Goal: Task Accomplishment & Management: Complete application form

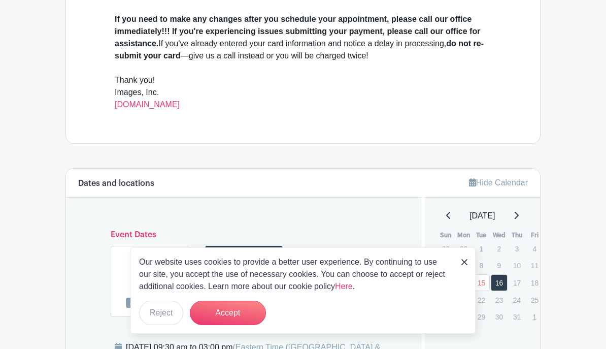
click at [173, 109] on link "[DOMAIN_NAME]" at bounding box center [147, 104] width 65 height 9
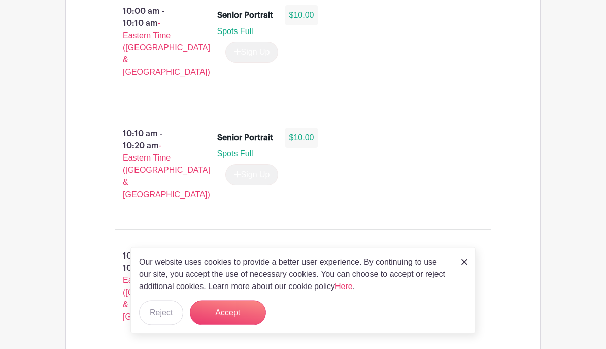
scroll to position [1294, 0]
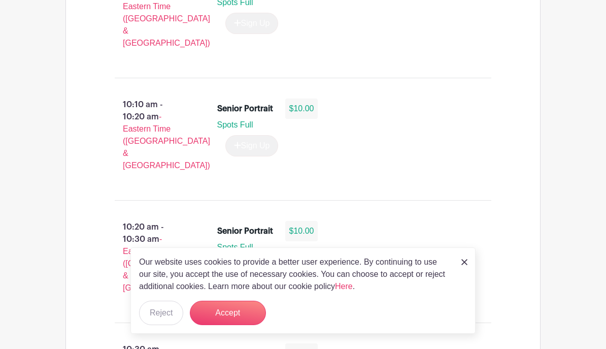
click at [236, 243] on span "Spots Full" at bounding box center [235, 247] width 36 height 9
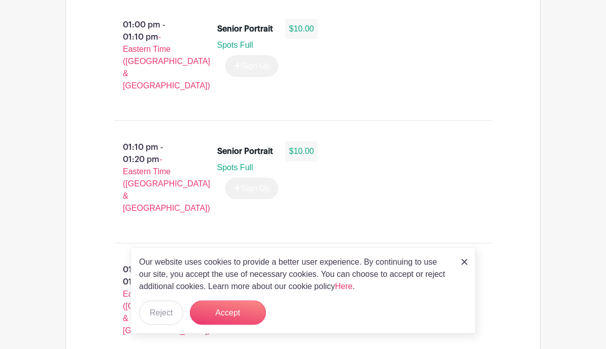
scroll to position [2771, 0]
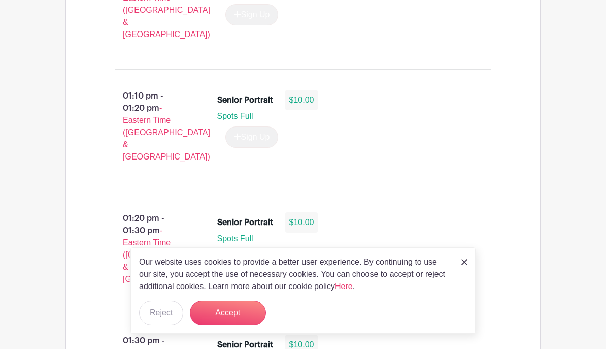
click at [473, 313] on div "Our website uses cookies to provide a better user experience. By continuing to …" at bounding box center [302, 290] width 345 height 86
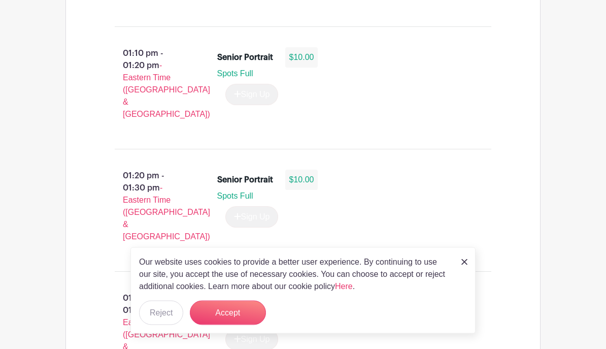
scroll to position [2816, 0]
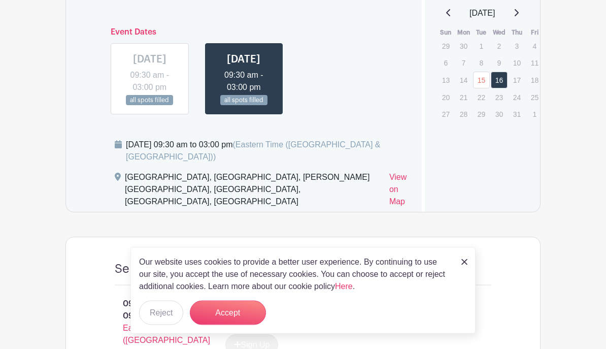
scroll to position [611, 0]
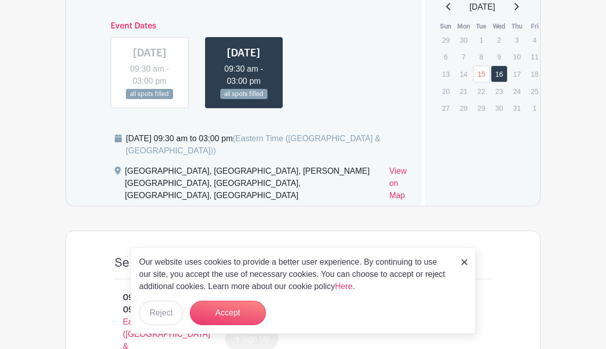
click at [239, 325] on button "Accept" at bounding box center [228, 313] width 76 height 24
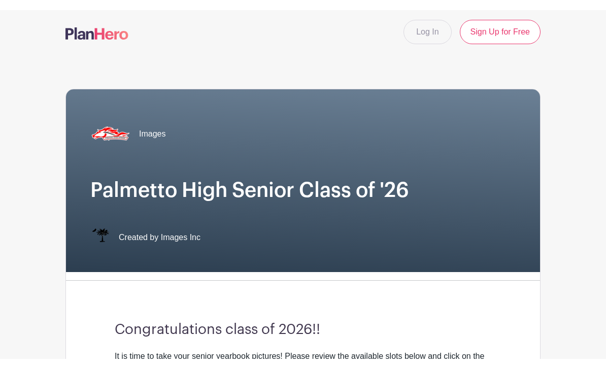
scroll to position [0, 0]
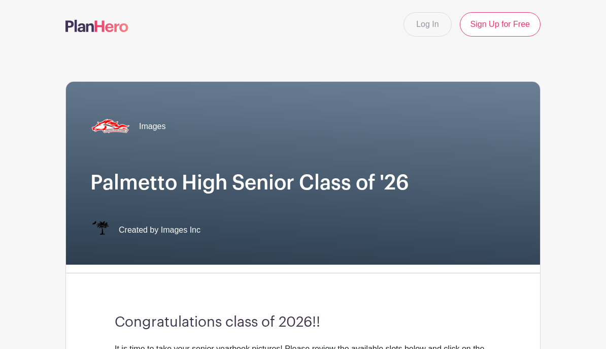
click at [426, 28] on link "Log In" at bounding box center [428, 24] width 48 height 24
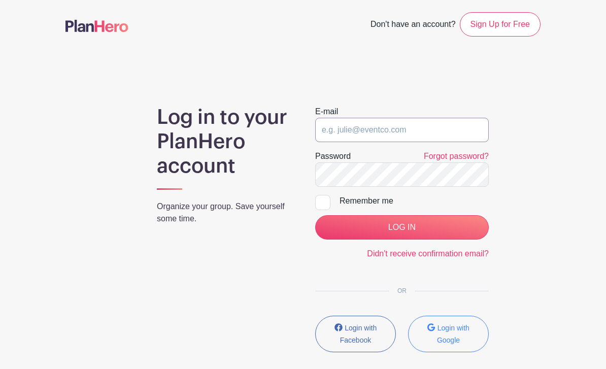
click at [420, 129] on input "email" at bounding box center [402, 130] width 174 height 24
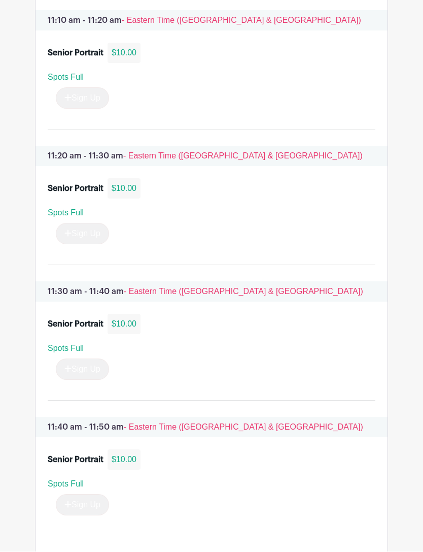
scroll to position [2440, 0]
